Goal: Information Seeking & Learning: Find specific page/section

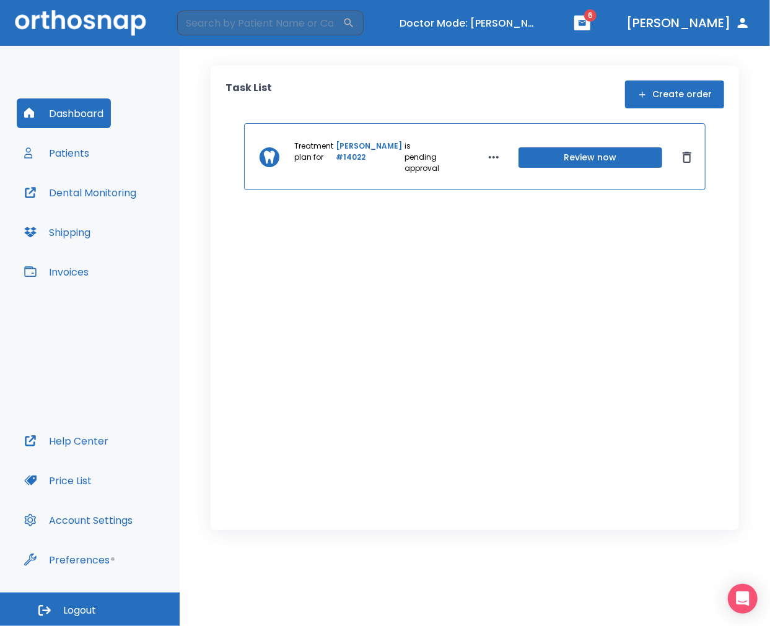
click at [76, 160] on button "Patients" at bounding box center [57, 153] width 80 height 30
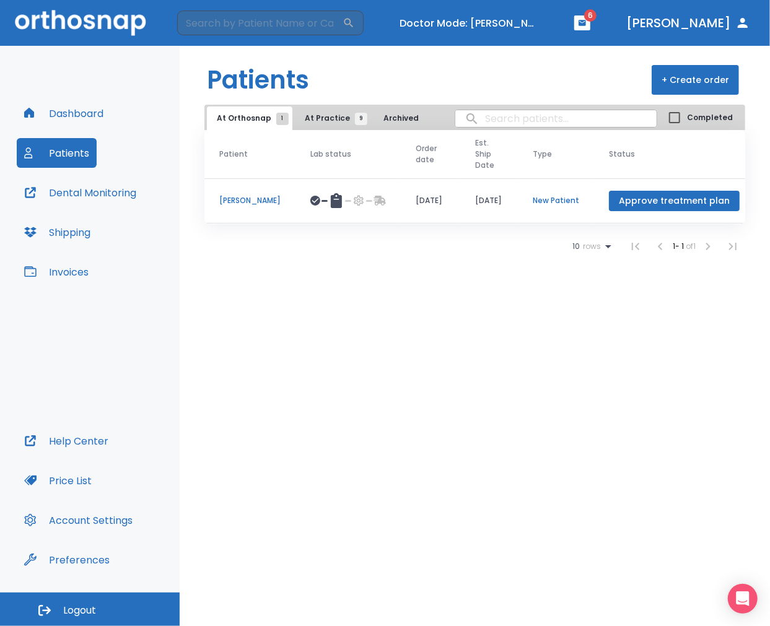
click at [233, 195] on p "[PERSON_NAME]" at bounding box center [249, 200] width 61 height 11
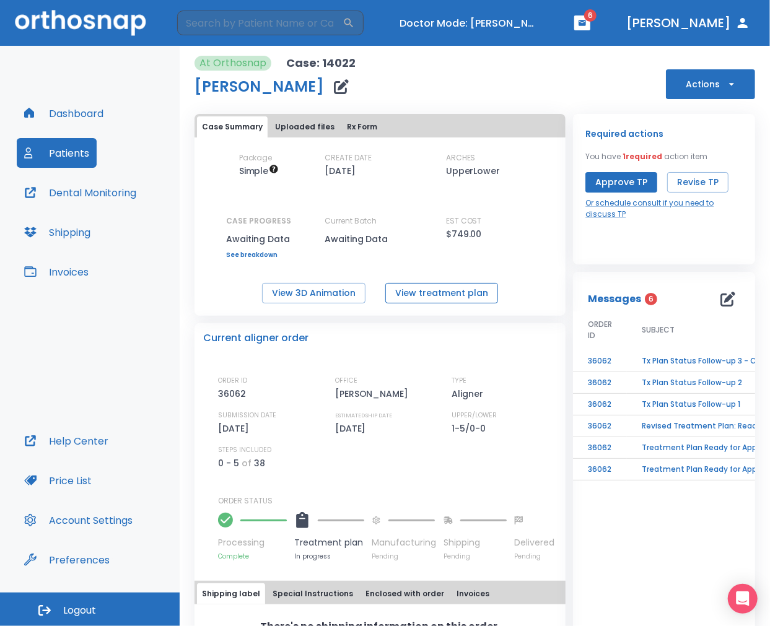
click at [488, 285] on button "View treatment plan" at bounding box center [441, 293] width 113 height 20
click at [539, 27] on button "Turn off Doctor mode" at bounding box center [469, 23] width 149 height 20
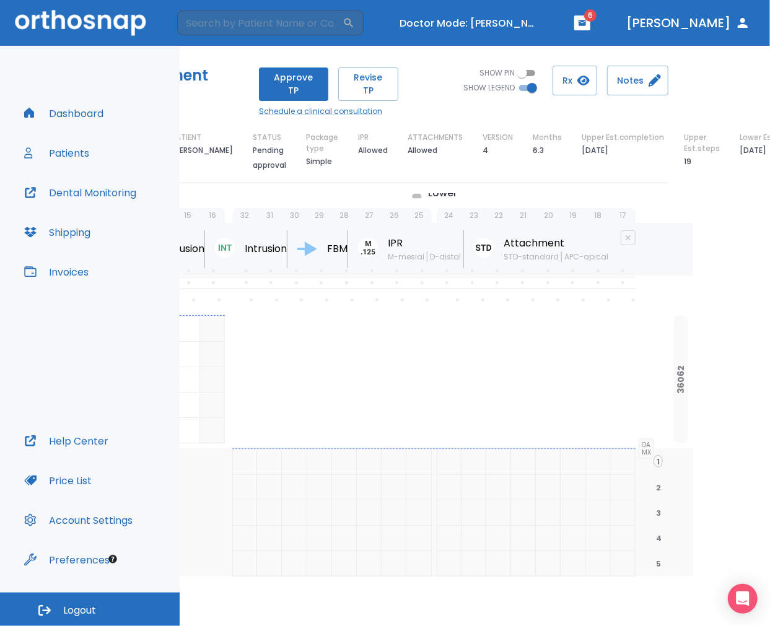
scroll to position [0, 142]
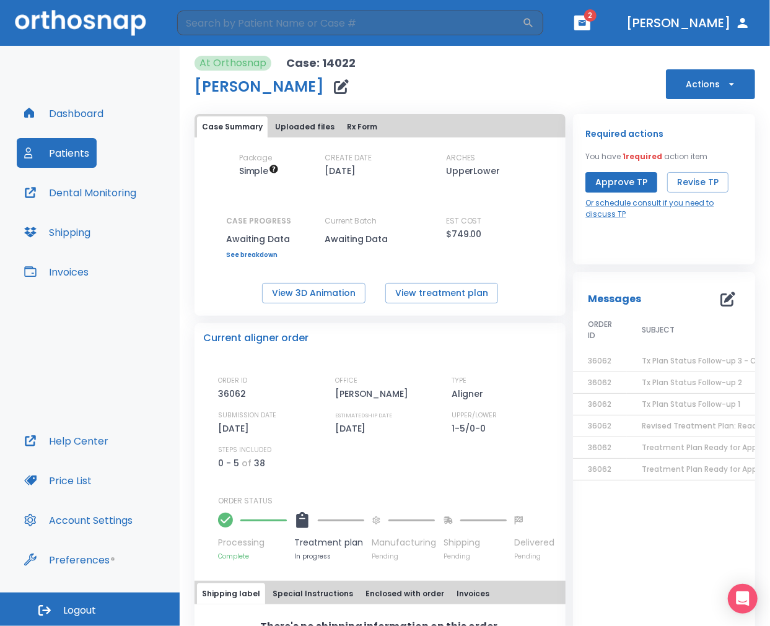
scroll to position [59, 0]
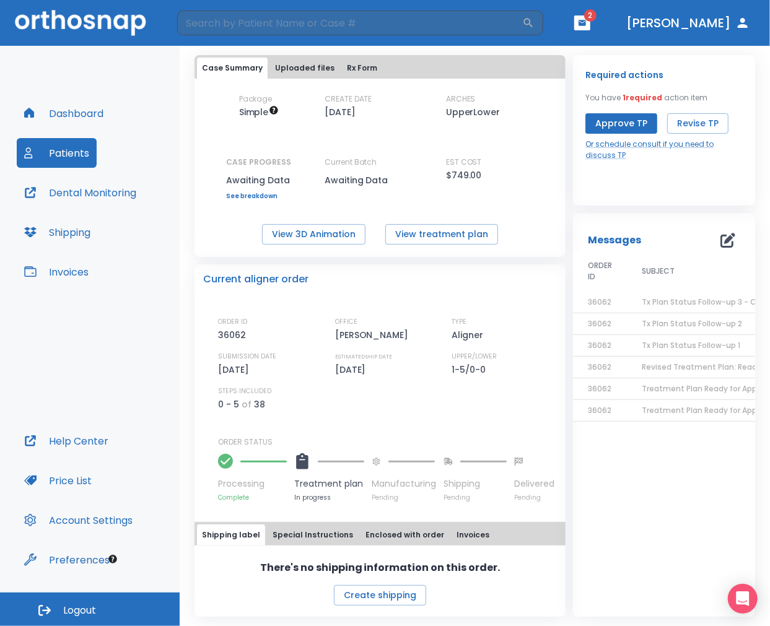
click at [96, 362] on div "Dashboard Patients Dental Monitoring Shipping Invoices" at bounding box center [90, 262] width 146 height 328
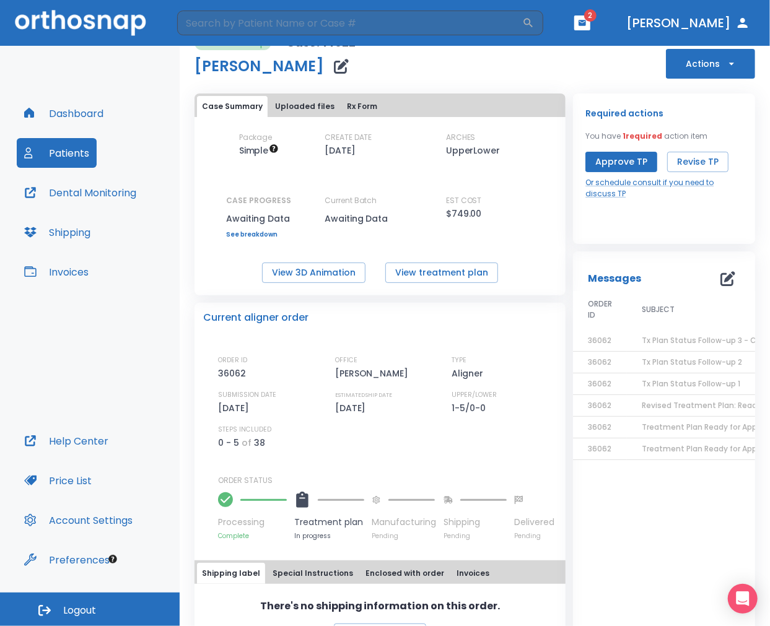
scroll to position [0, 0]
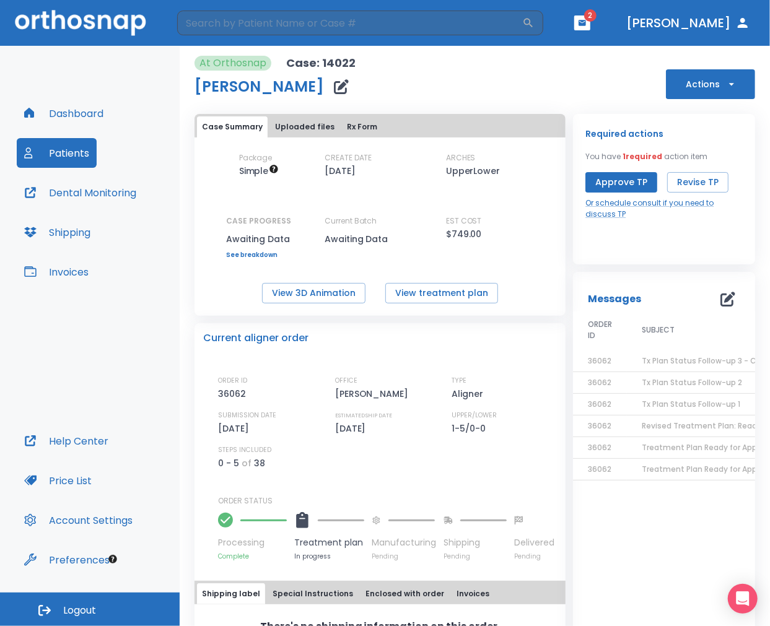
click at [81, 489] on button "Price List" at bounding box center [58, 481] width 82 height 30
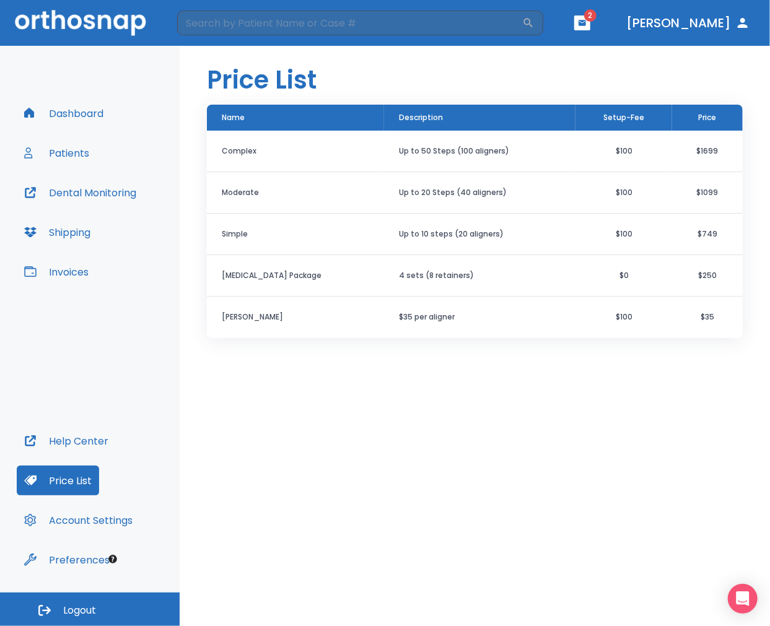
click at [473, 410] on div "Price List Name Description Setup-Fee Price Complex Up to 50 Steps (100 aligner…" at bounding box center [475, 336] width 590 height 580
